Goal: Task Accomplishment & Management: Manage account settings

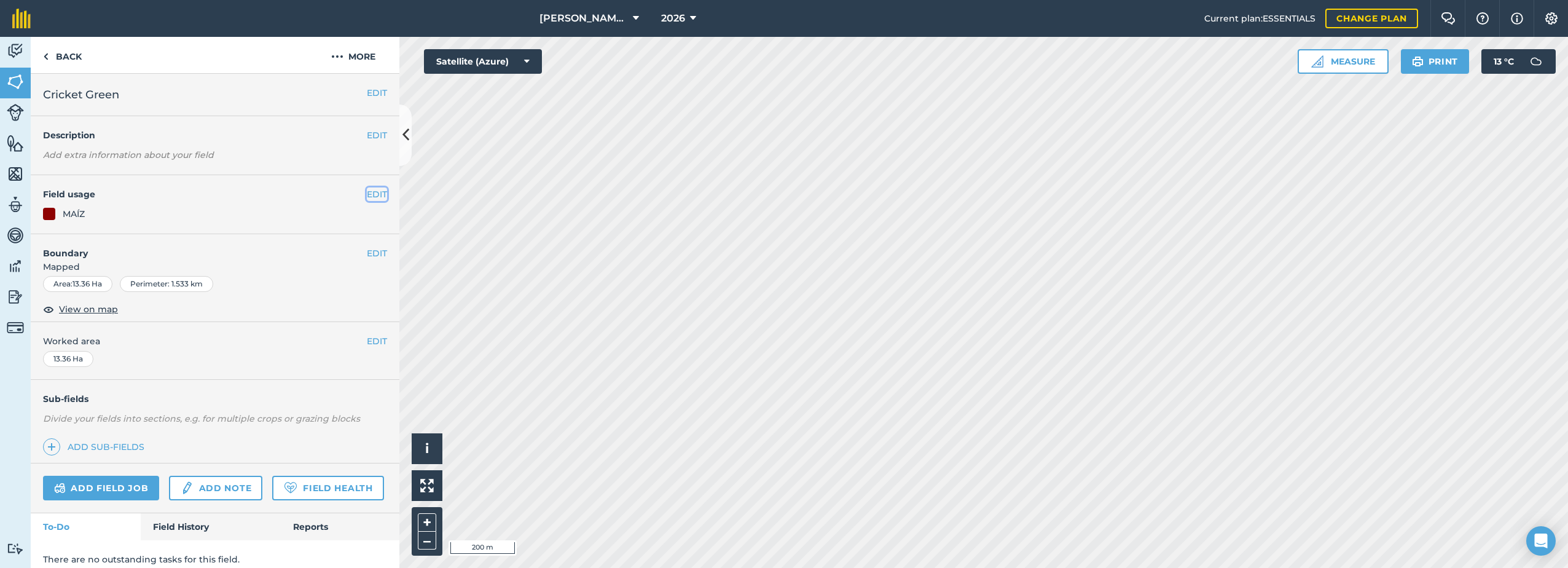
click at [370, 193] on button "EDIT" at bounding box center [377, 193] width 20 height 13
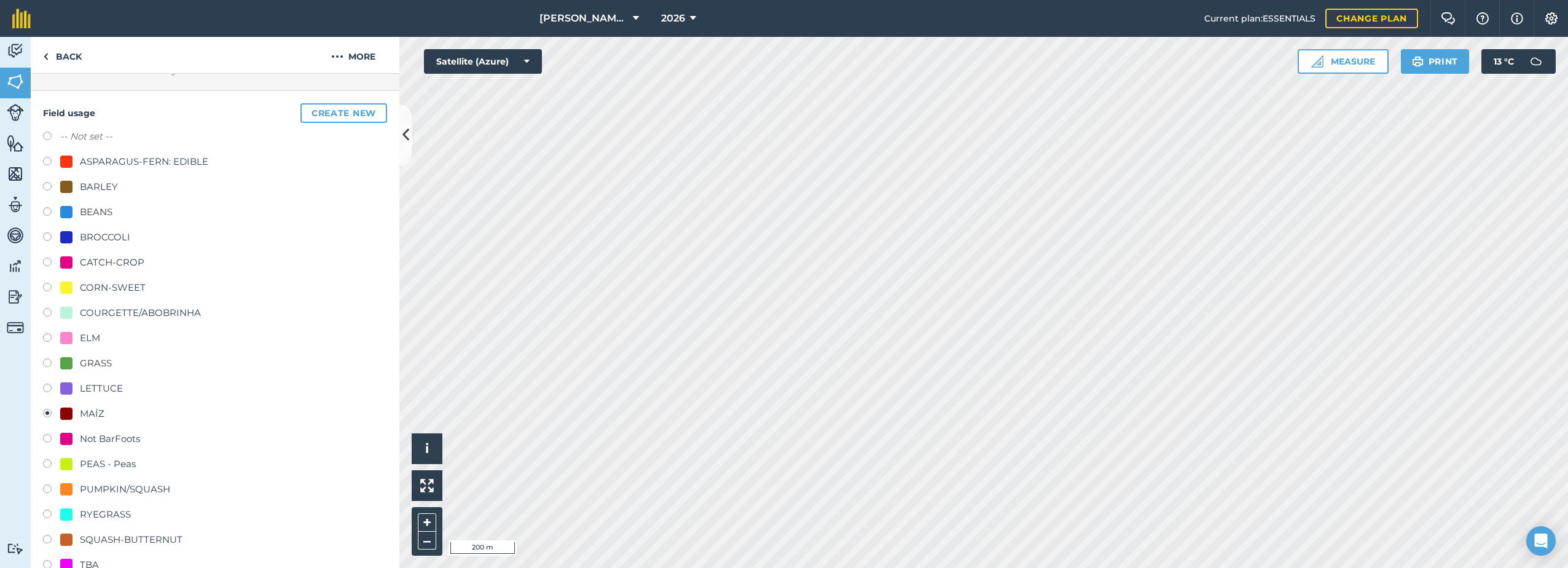
scroll to position [184, 0]
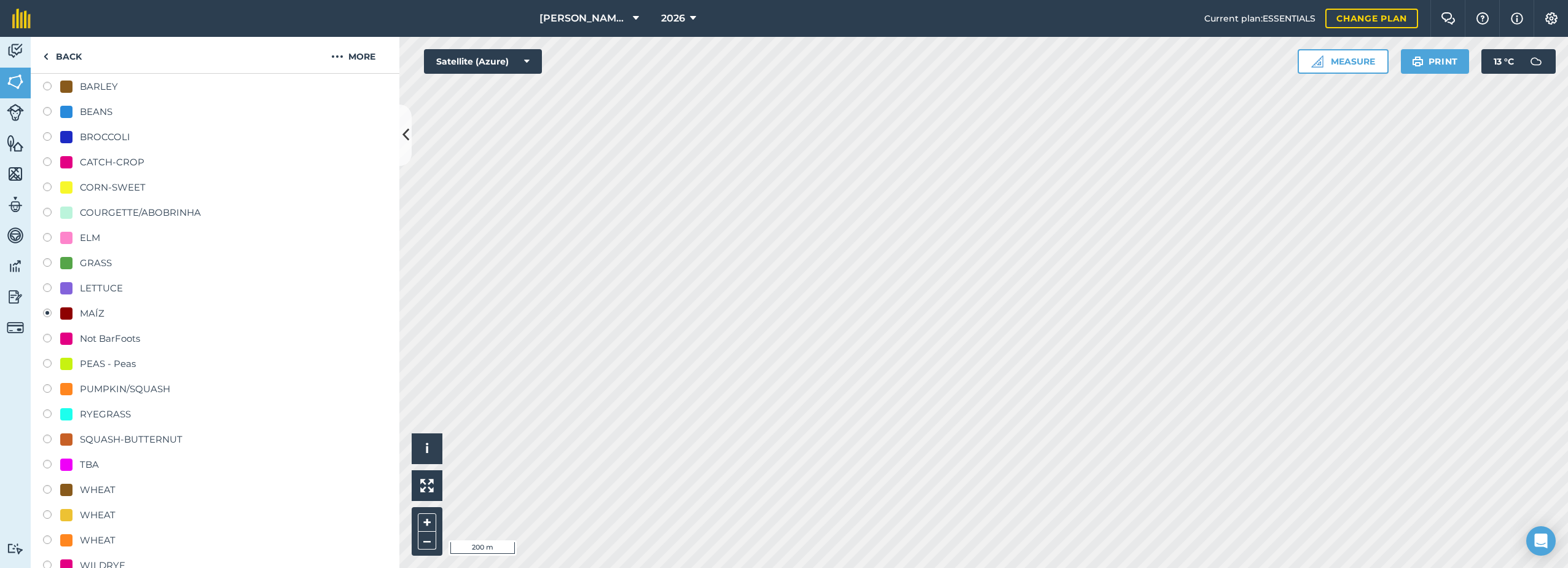
click at [79, 333] on div "Not BarFoots" at bounding box center [100, 339] width 80 height 15
radio input "true"
radio input "false"
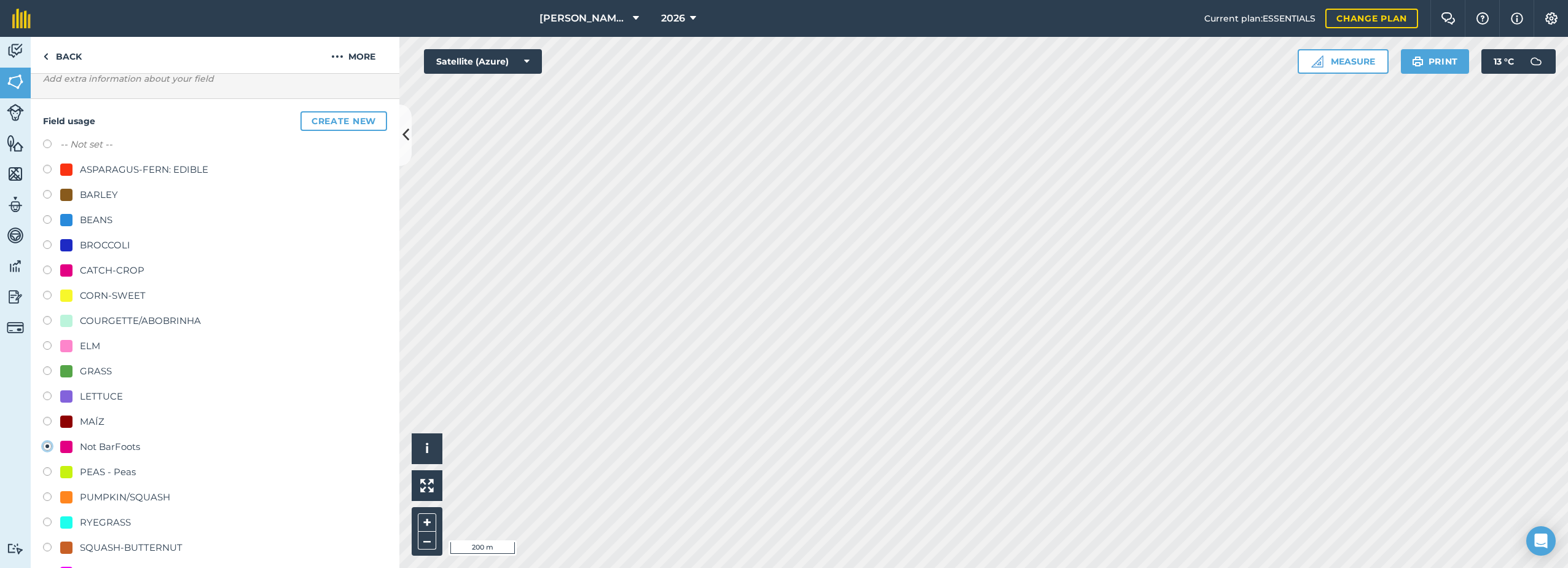
scroll to position [62, 0]
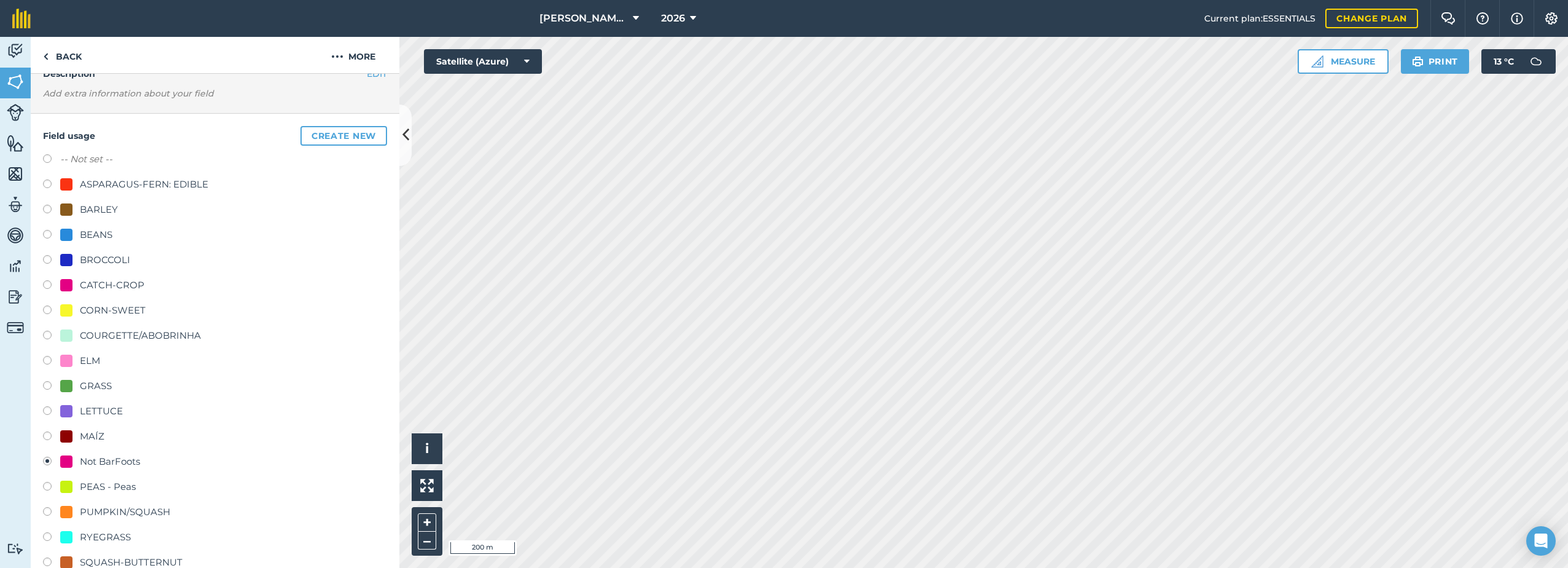
drag, startPoint x: 111, startPoint y: 286, endPoint x: 129, endPoint y: 293, distance: 19.3
click at [110, 286] on div "CATCH-CROP" at bounding box center [111, 285] width 65 height 15
radio input "true"
radio input "false"
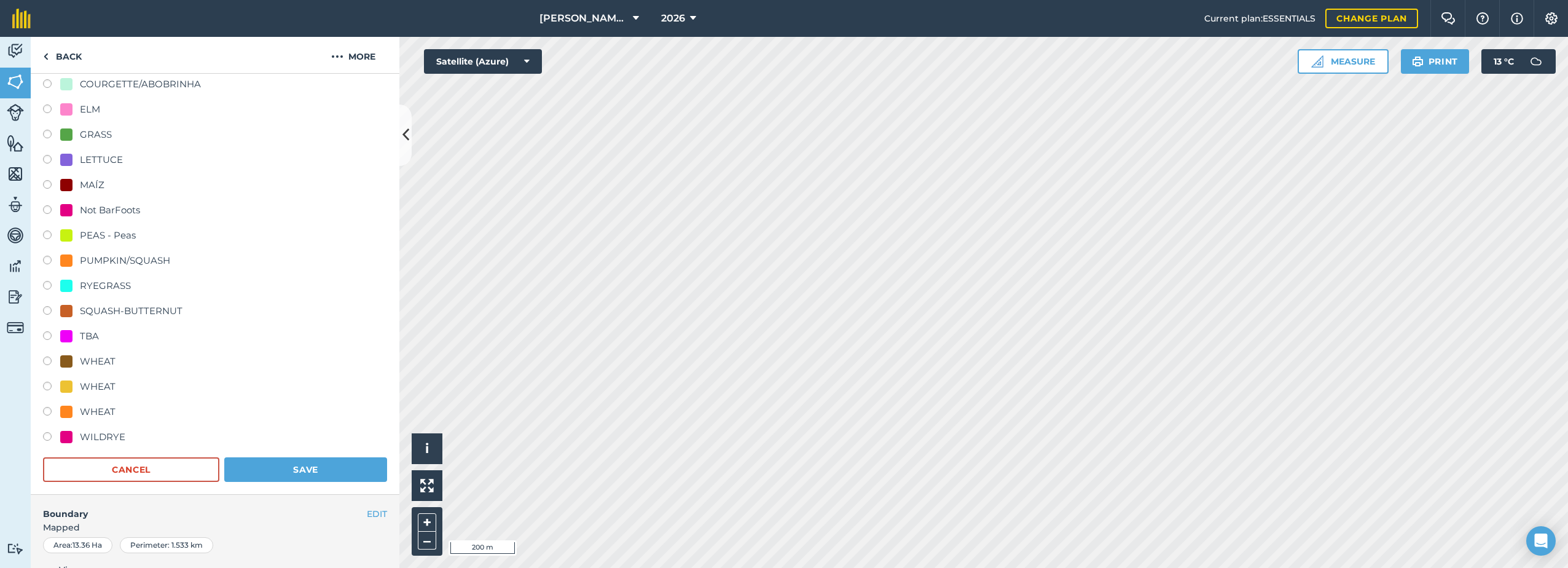
scroll to position [492, 0]
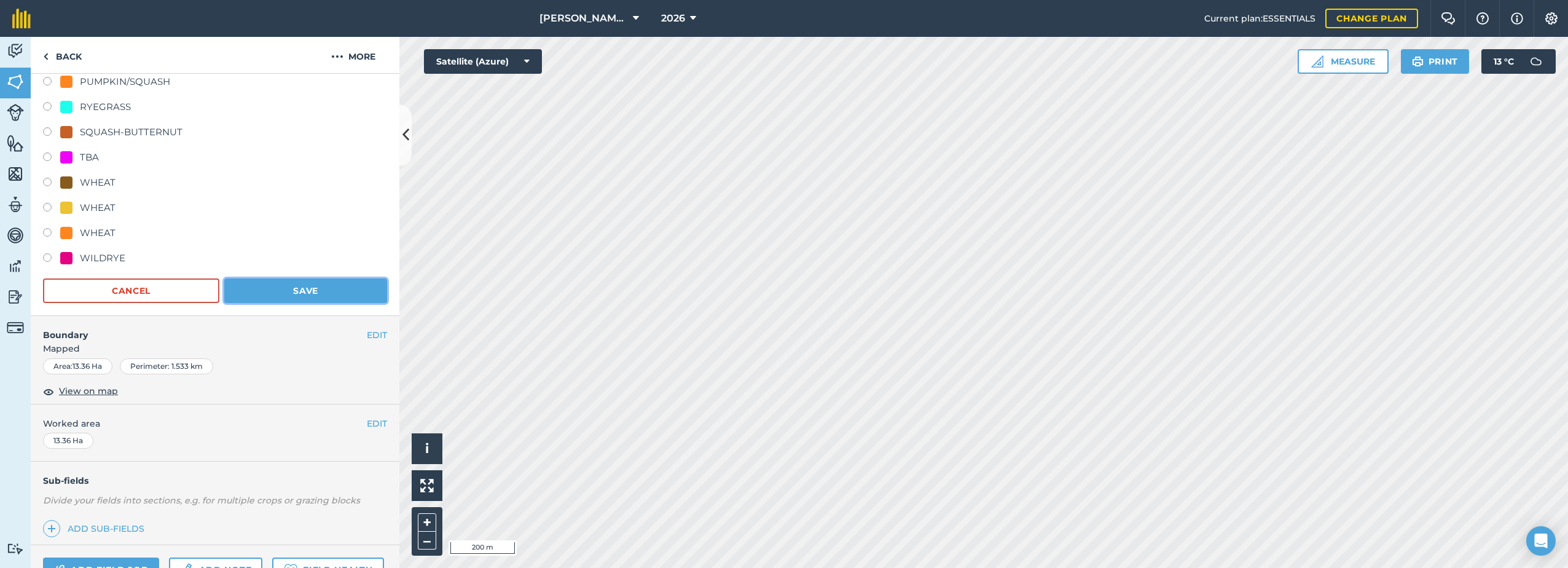
click at [310, 299] on button "Save" at bounding box center [306, 291] width 163 height 25
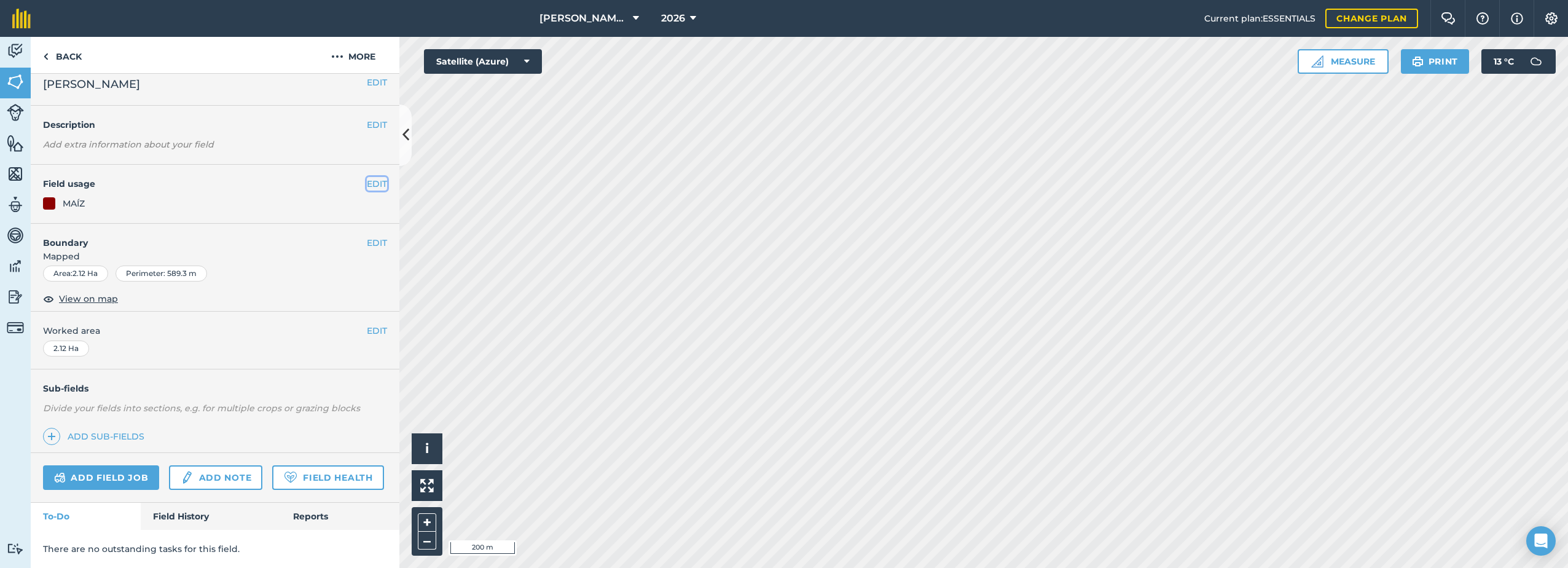
click at [375, 177] on button "EDIT" at bounding box center [377, 183] width 20 height 13
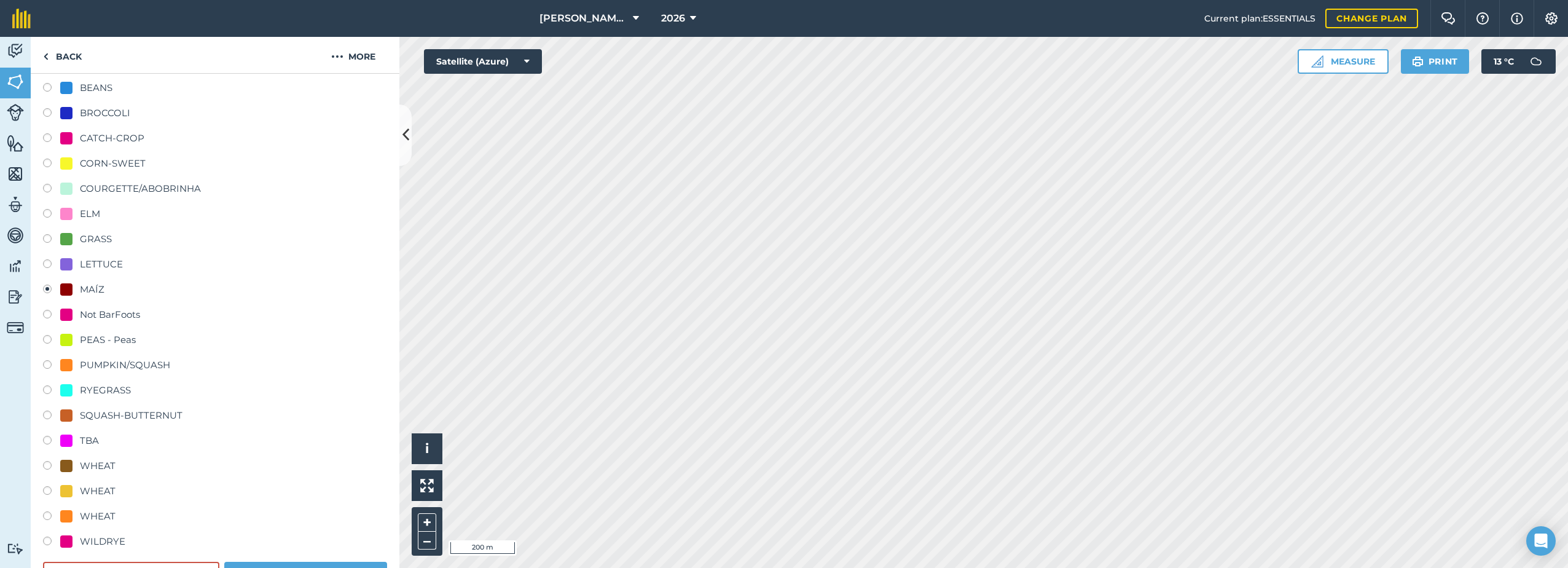
scroll to position [168, 0]
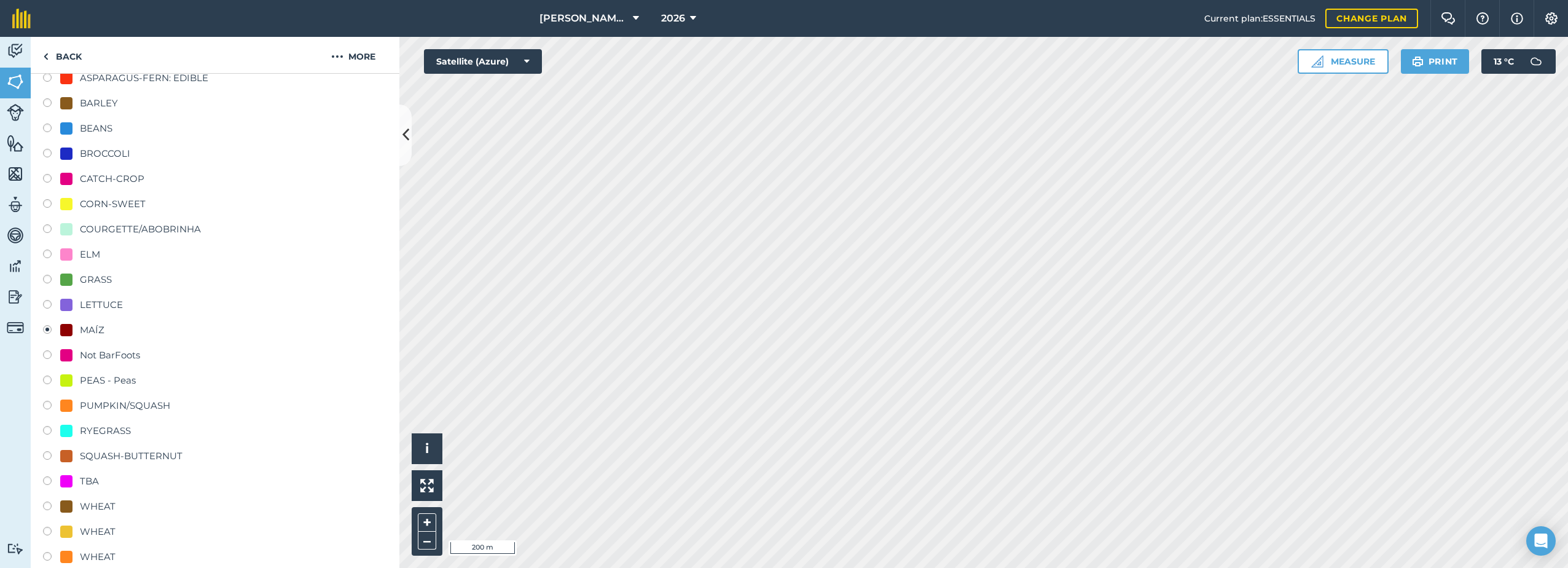
click at [100, 176] on div "CATCH-CROP" at bounding box center [111, 179] width 65 height 15
radio input "true"
radio input "false"
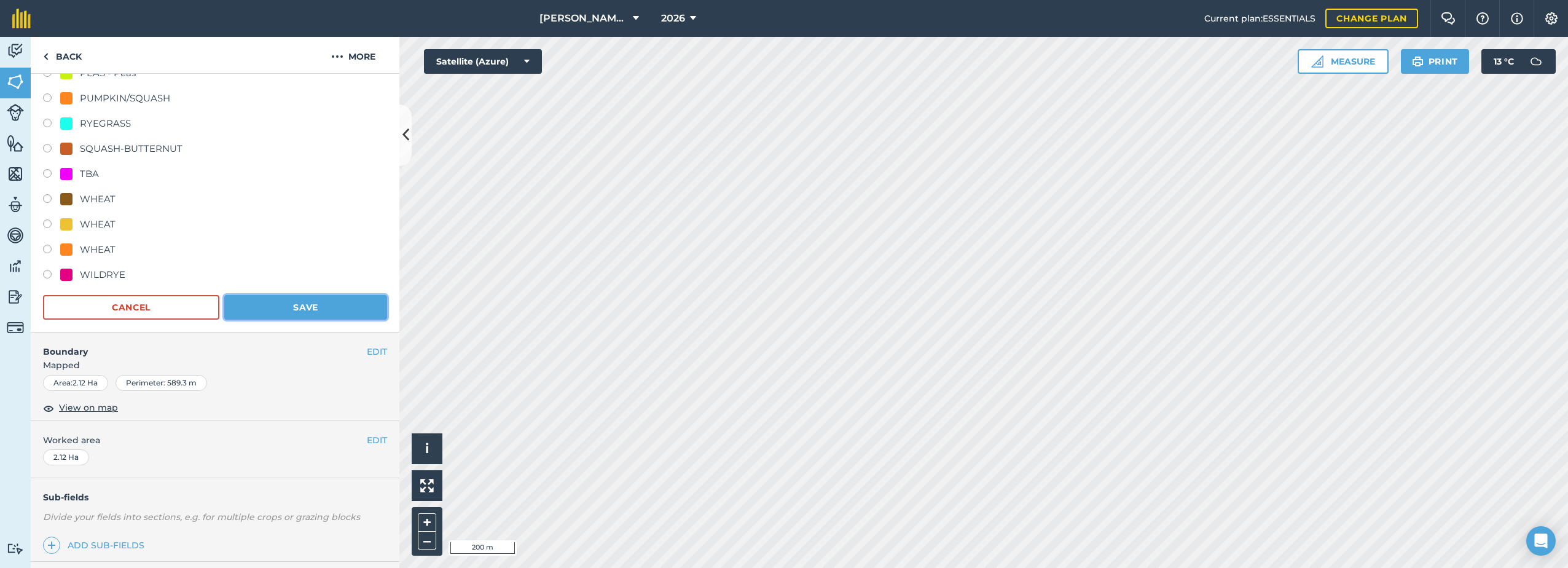
click at [292, 305] on button "Save" at bounding box center [306, 307] width 163 height 25
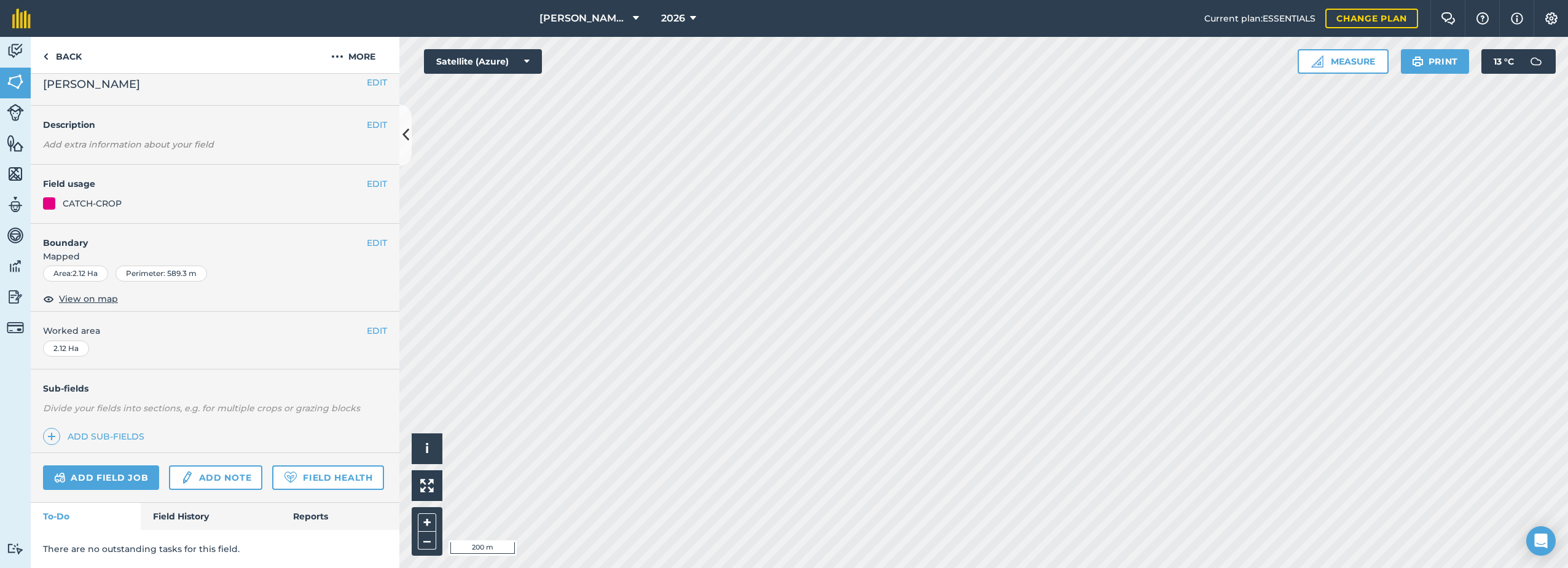
scroll to position [45, 0]
click at [369, 177] on button "EDIT" at bounding box center [377, 183] width 20 height 13
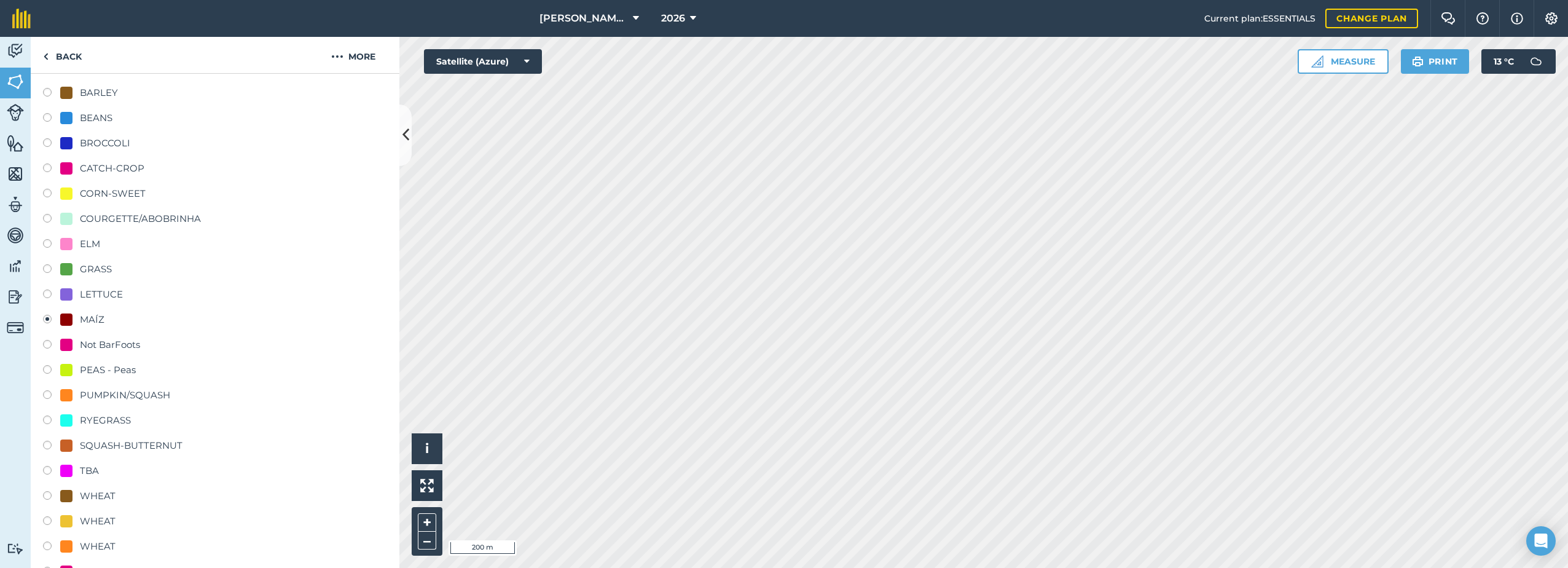
scroll to position [106, 0]
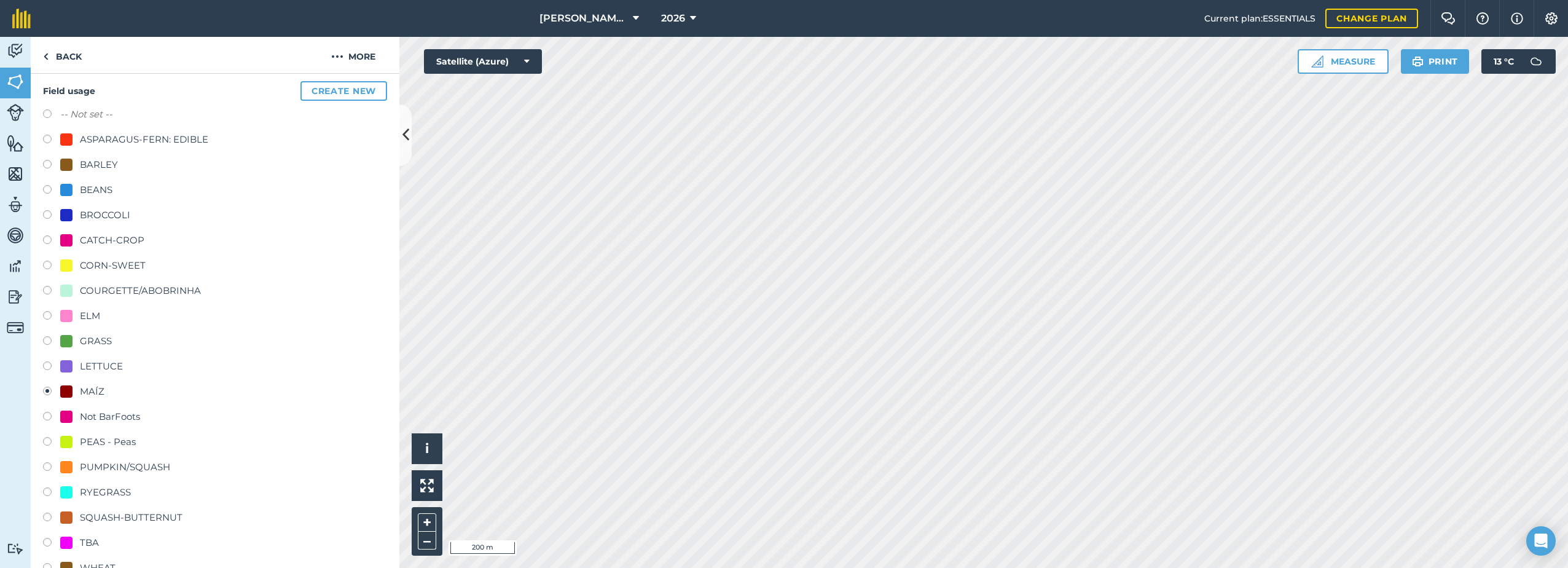
click at [94, 236] on div "CATCH-CROP" at bounding box center [111, 240] width 65 height 15
radio input "true"
radio input "false"
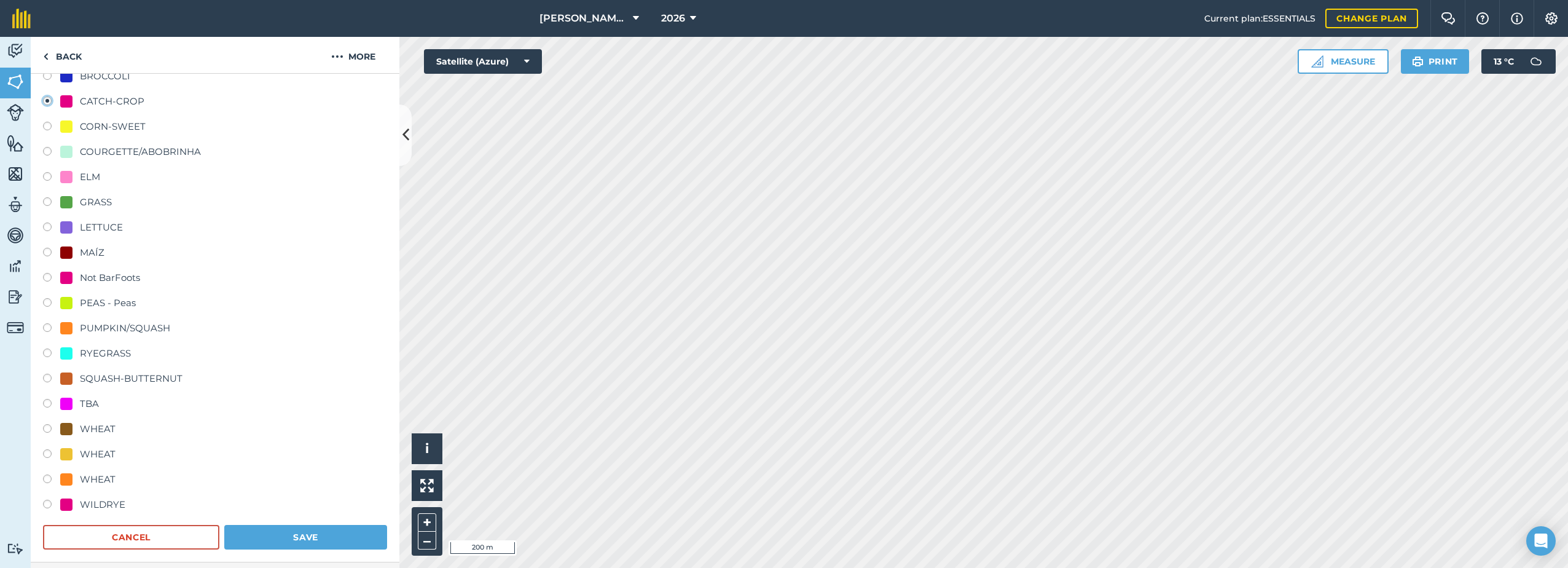
scroll to position [353, 0]
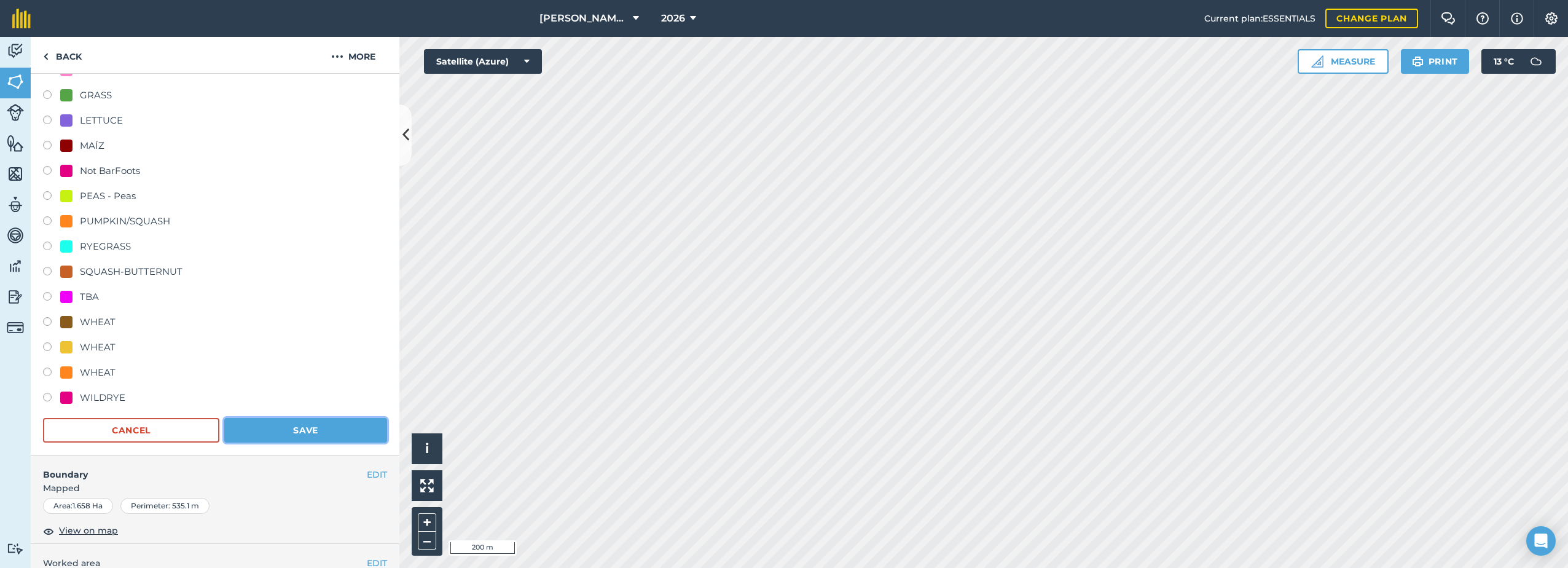
click at [317, 430] on button "Save" at bounding box center [306, 431] width 163 height 25
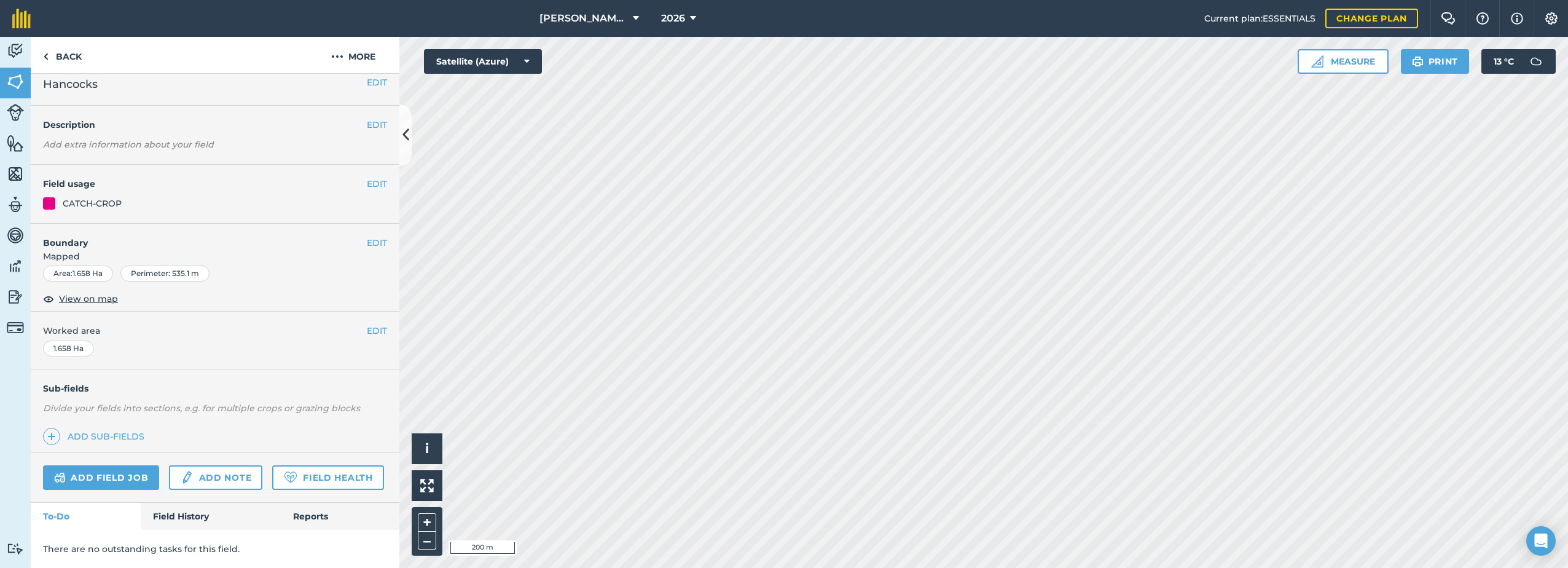
scroll to position [45, 0]
click at [368, 177] on button "EDIT" at bounding box center [377, 183] width 20 height 13
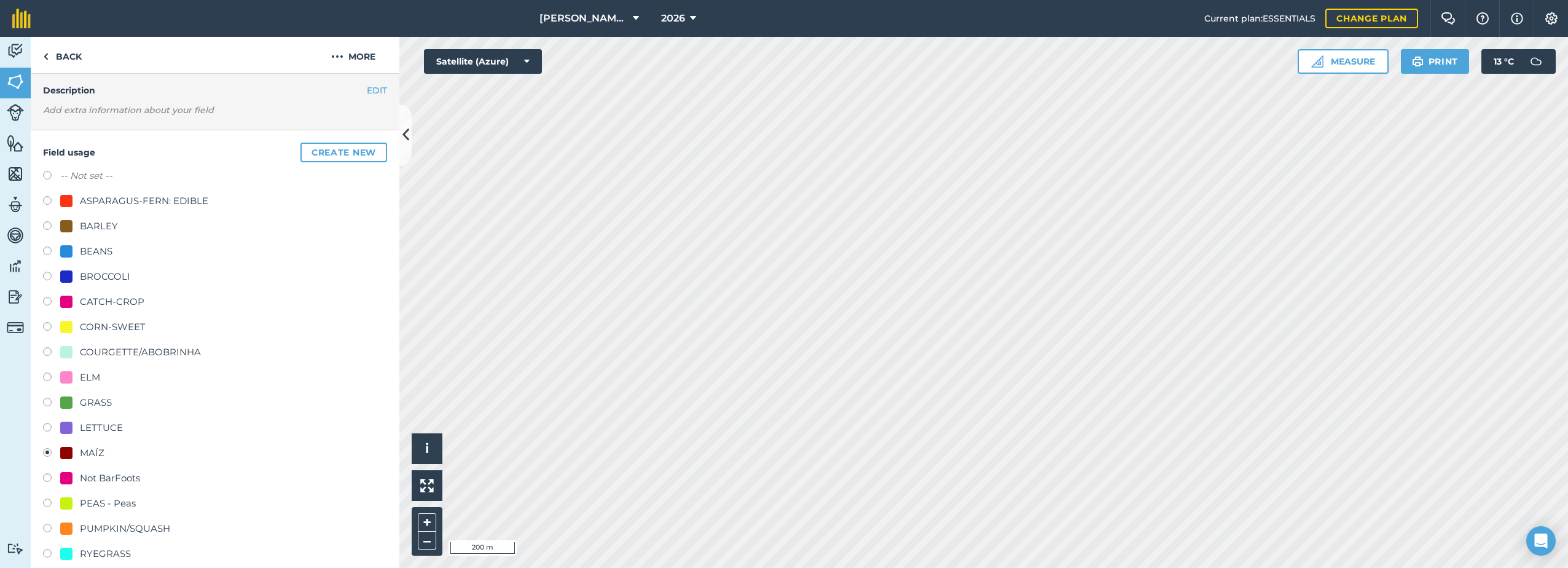
click at [99, 301] on div "CATCH-CROP" at bounding box center [111, 302] width 65 height 15
radio input "true"
radio input "false"
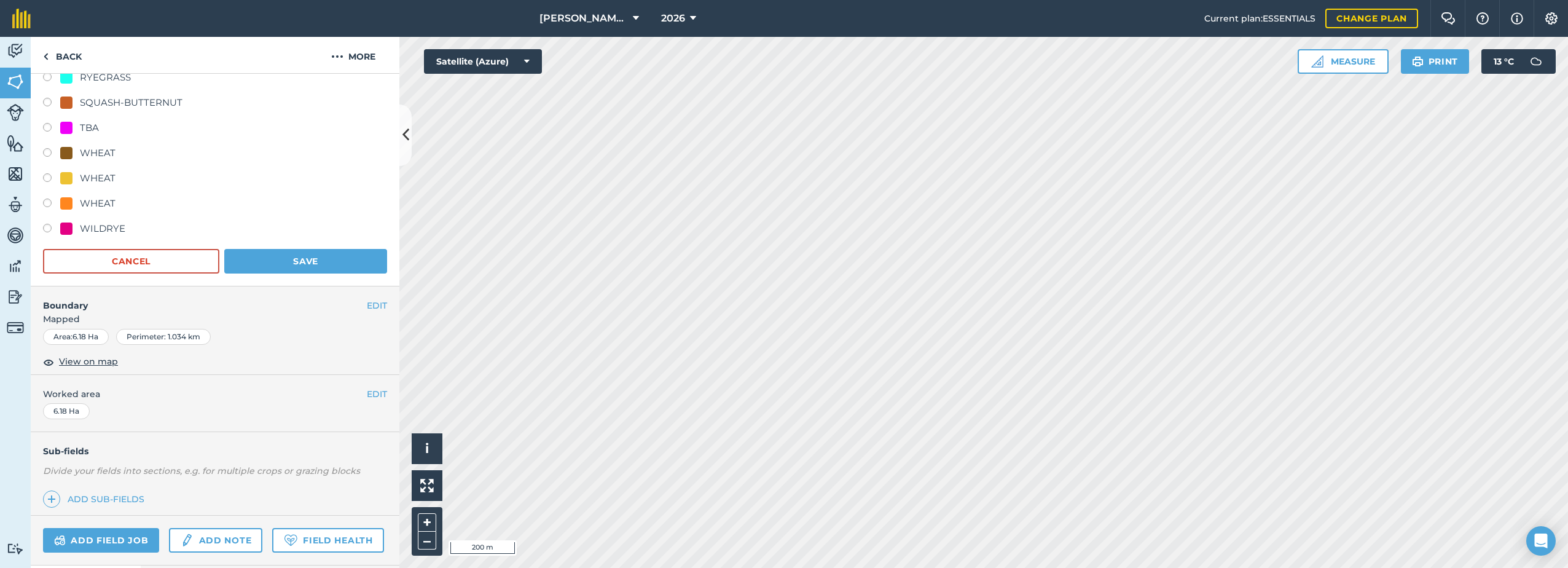
scroll to position [598, 0]
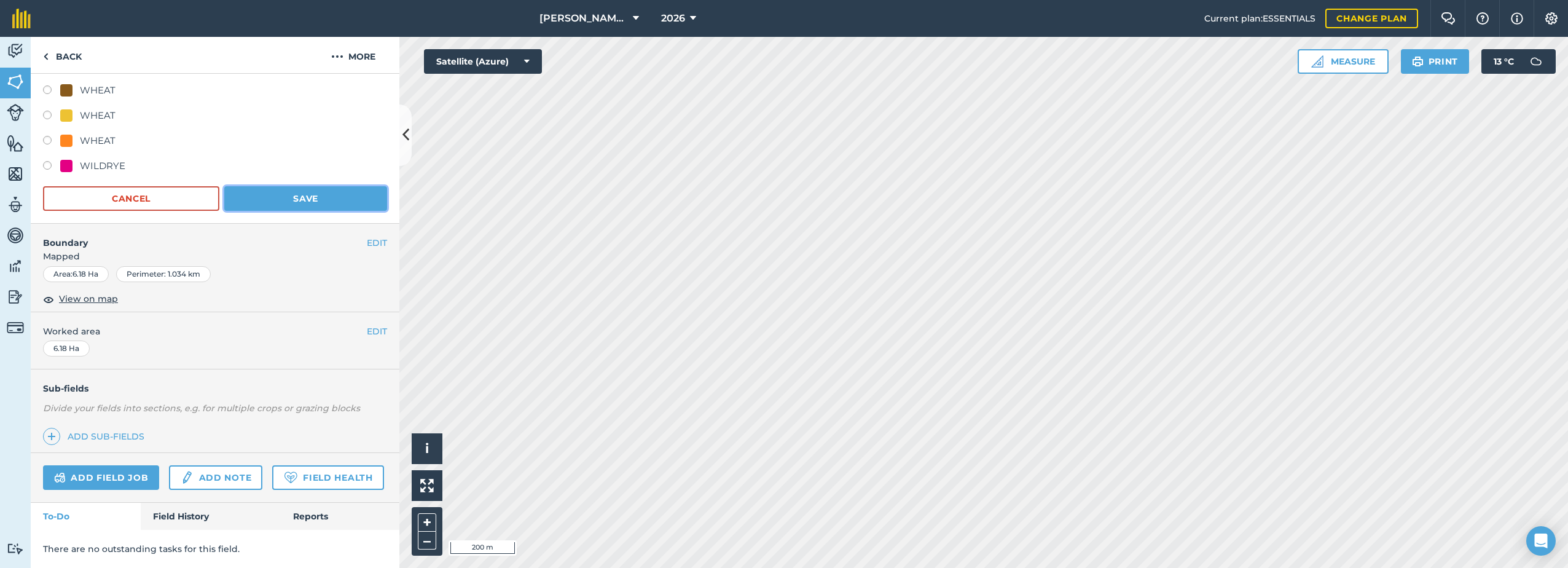
click at [316, 191] on button "Save" at bounding box center [306, 199] width 163 height 25
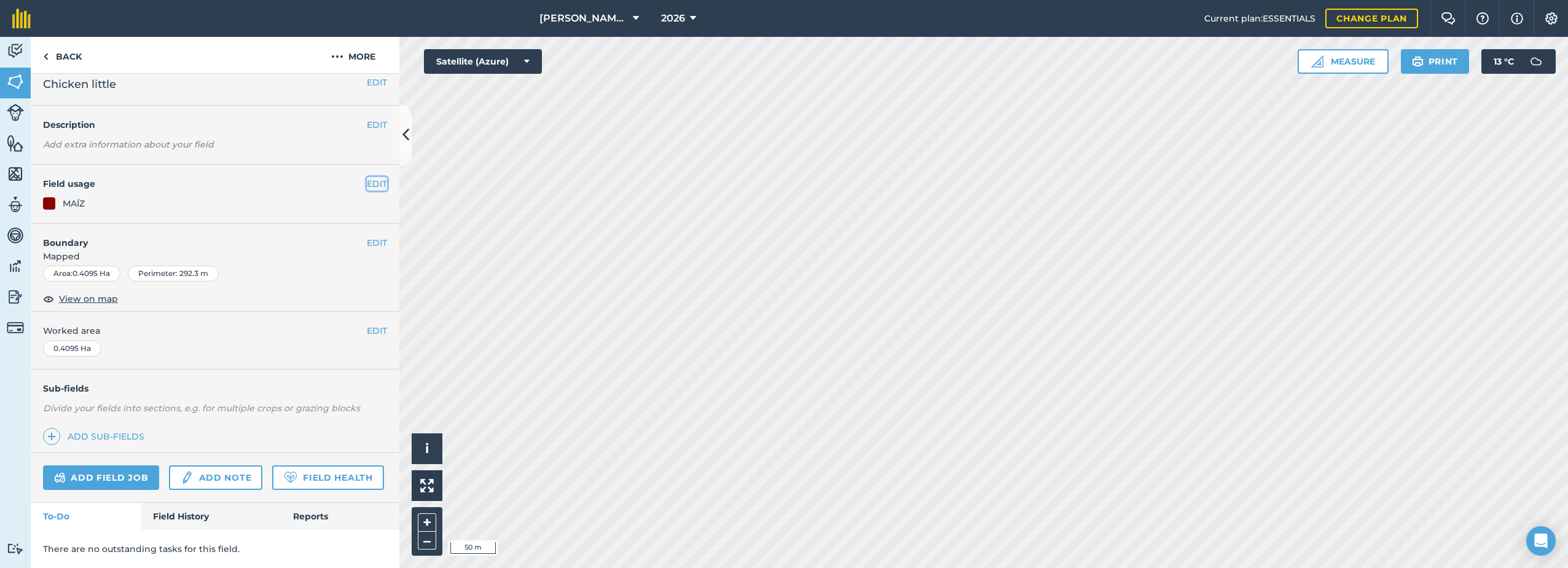
click at [367, 177] on button "EDIT" at bounding box center [377, 183] width 20 height 13
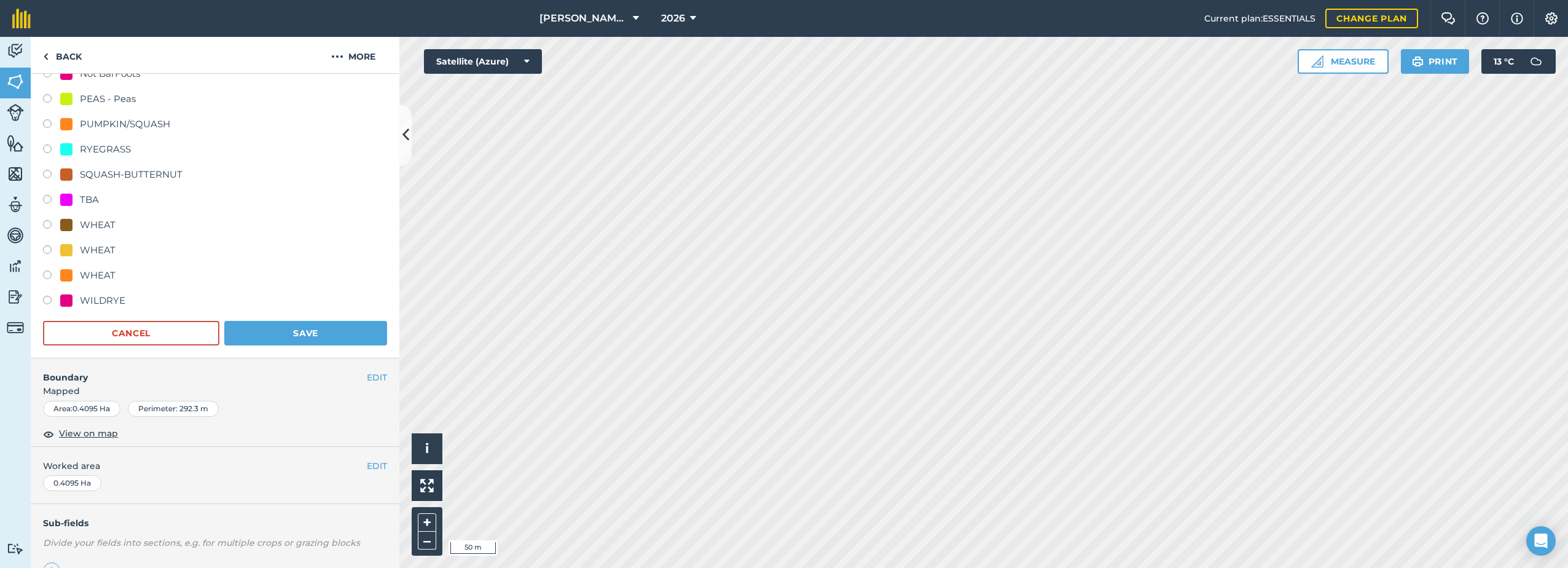
scroll to position [434, 0]
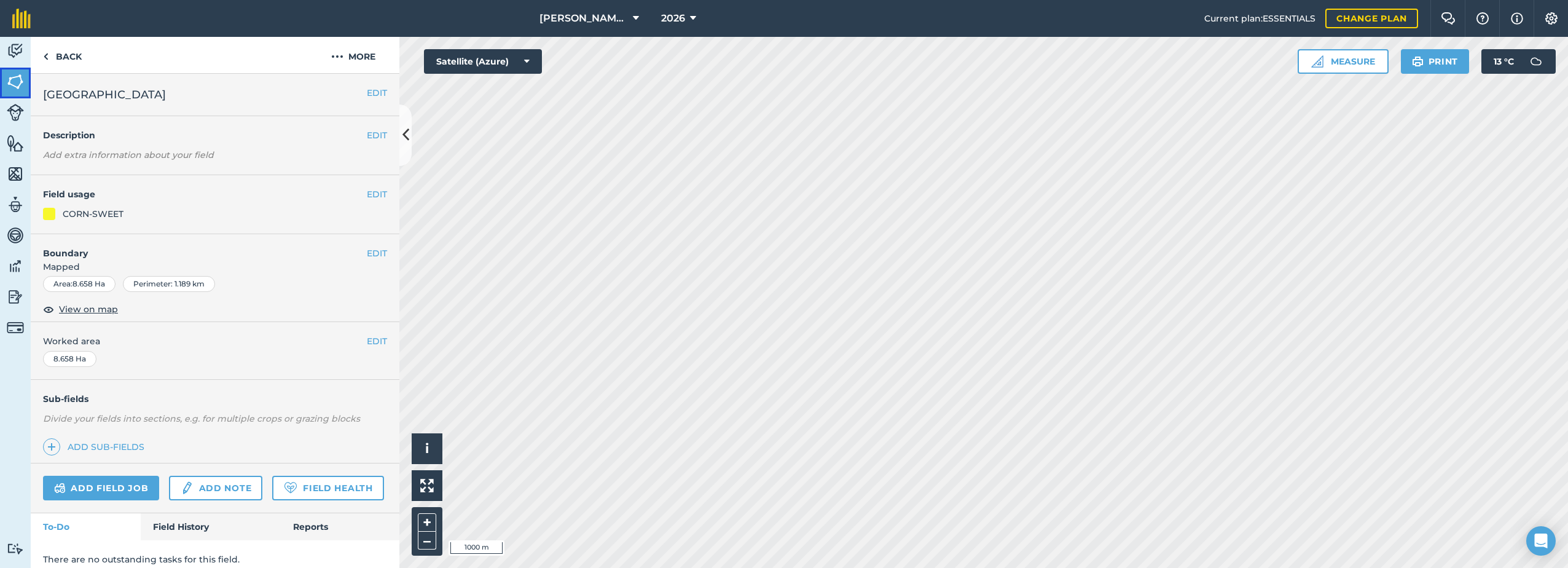
click at [23, 80] on img at bounding box center [16, 82] width 17 height 19
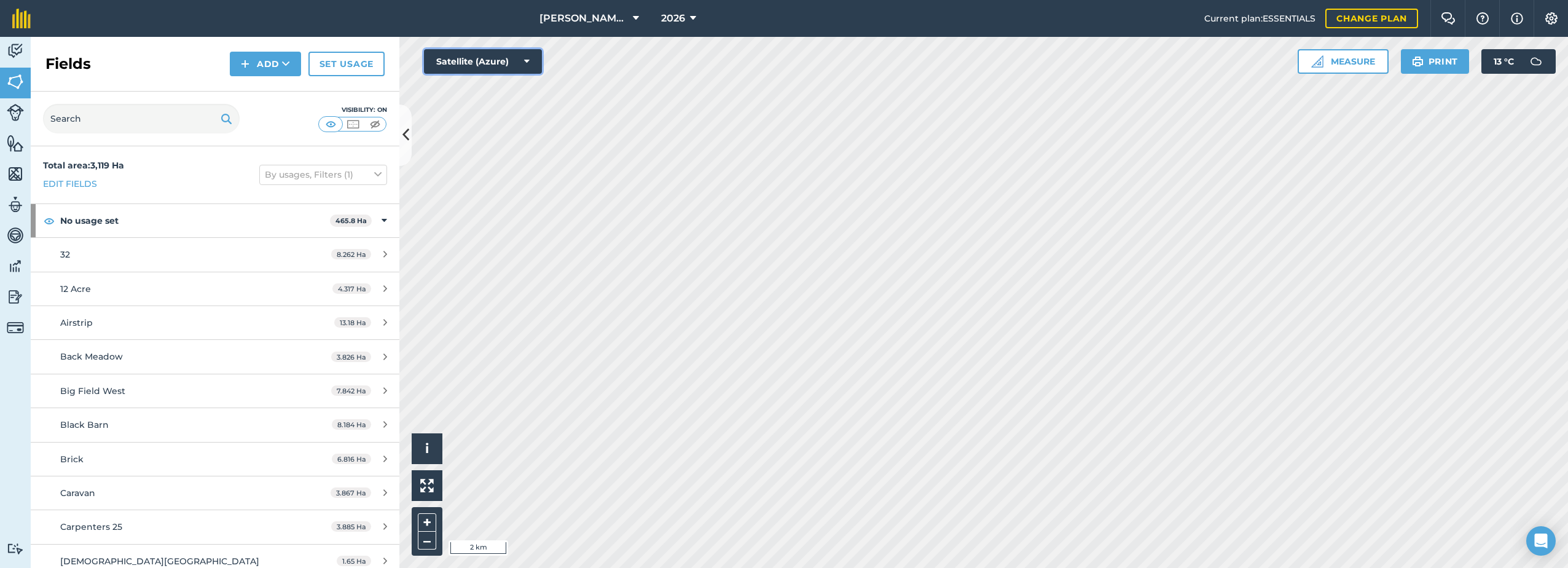
click at [523, 62] on button "Satellite (Azure)" at bounding box center [483, 62] width 118 height 25
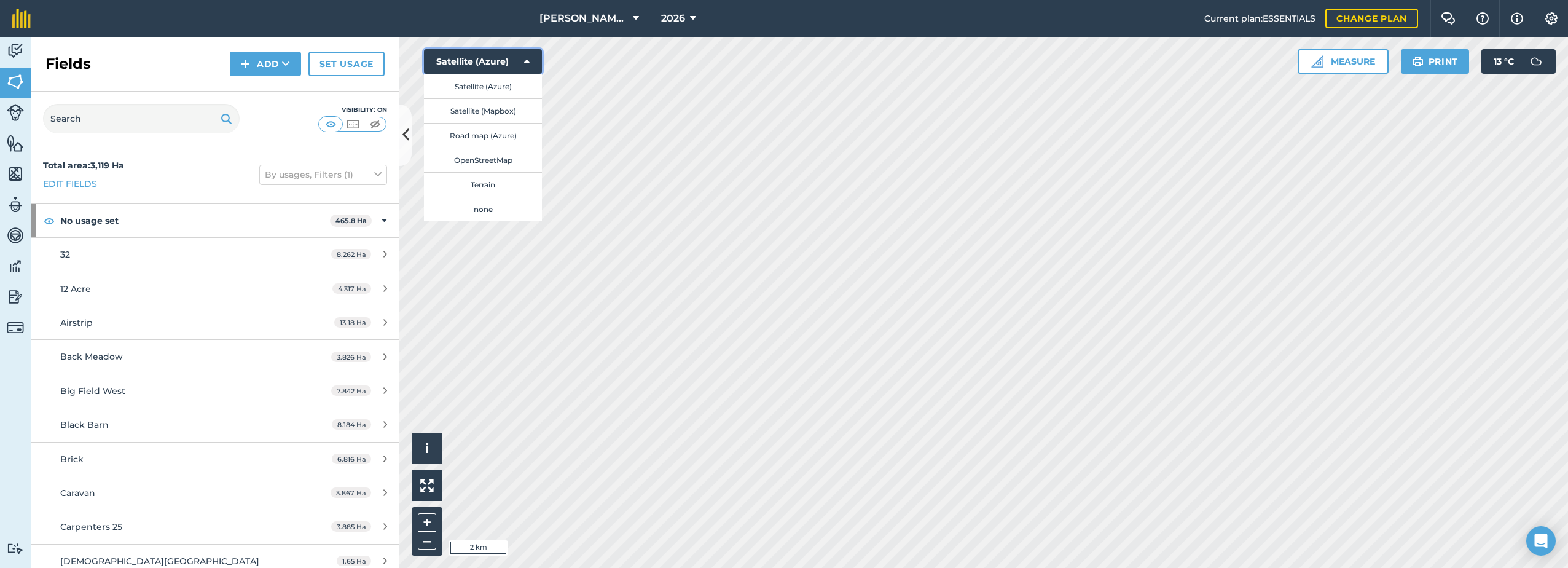
click at [523, 62] on button "Satellite (Azure)" at bounding box center [483, 62] width 118 height 25
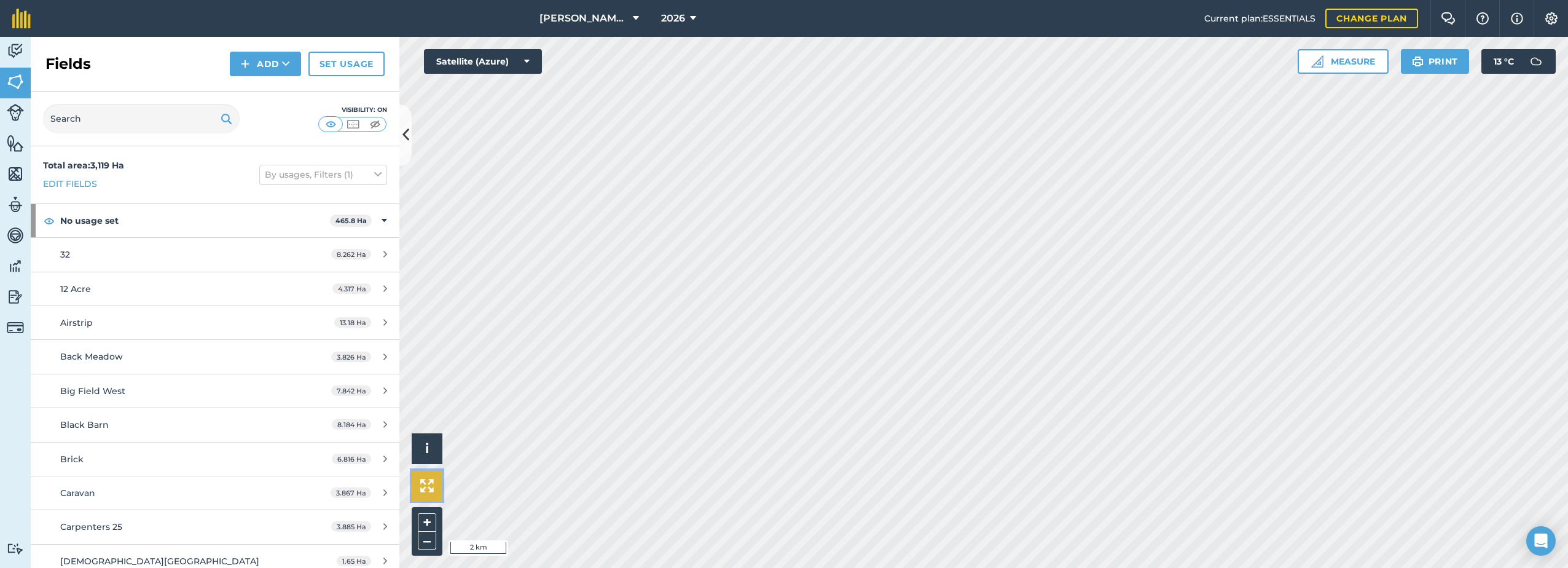
click at [426, 486] on img at bounding box center [427, 485] width 13 height 13
click at [427, 444] on span "i" at bounding box center [427, 449] width 4 height 16
click at [427, 444] on span "›" at bounding box center [427, 449] width 5 height 16
